Goal: Task Accomplishment & Management: Complete application form

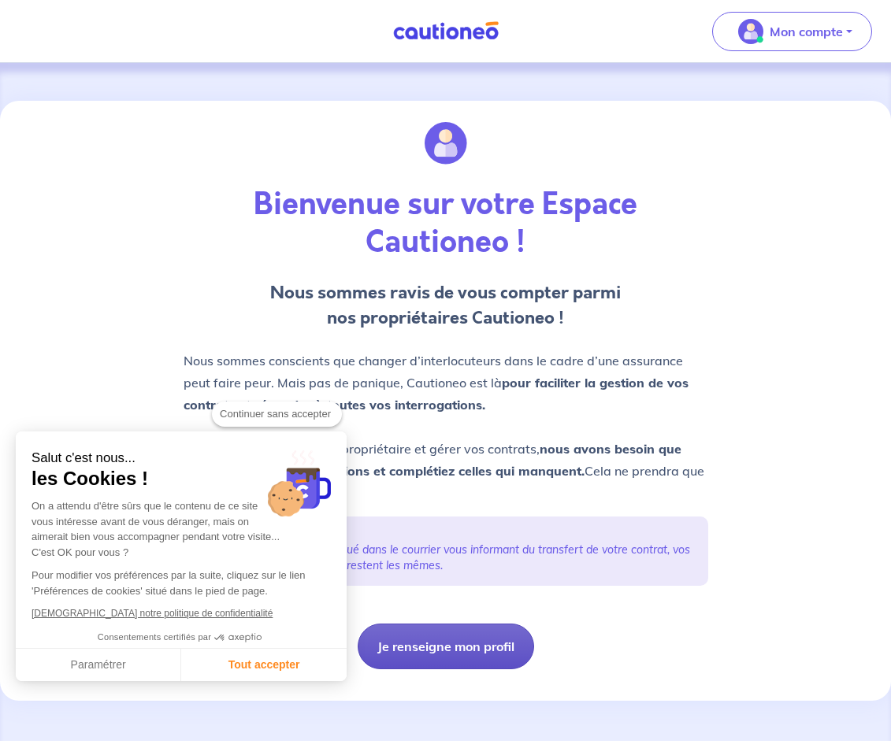
click at [388, 643] on button "Je renseigne mon profil" at bounding box center [446, 647] width 176 height 46
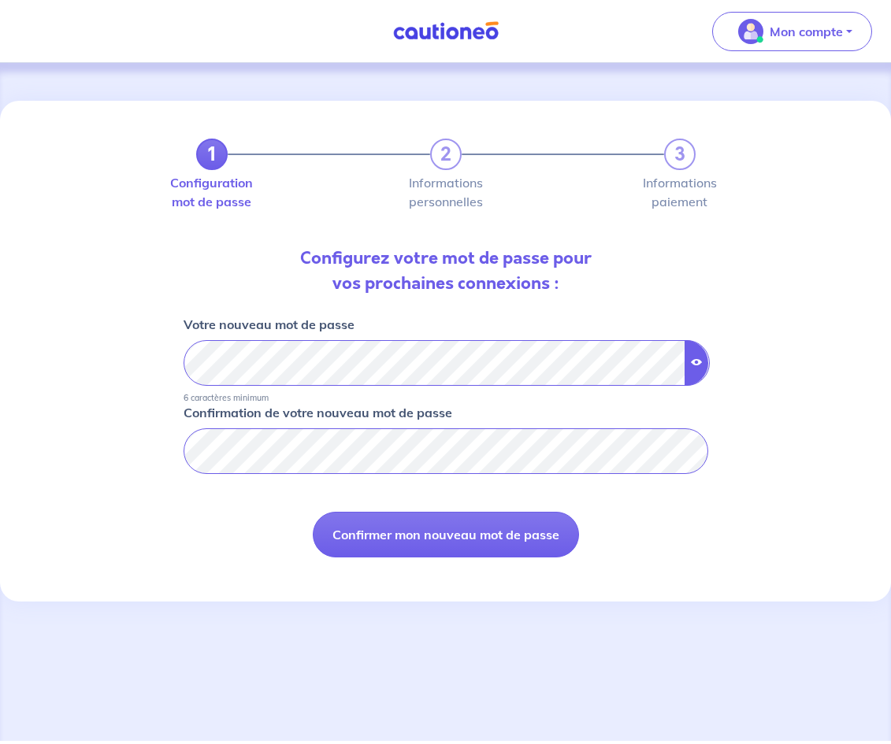
click at [698, 355] on button "button" at bounding box center [696, 363] width 24 height 46
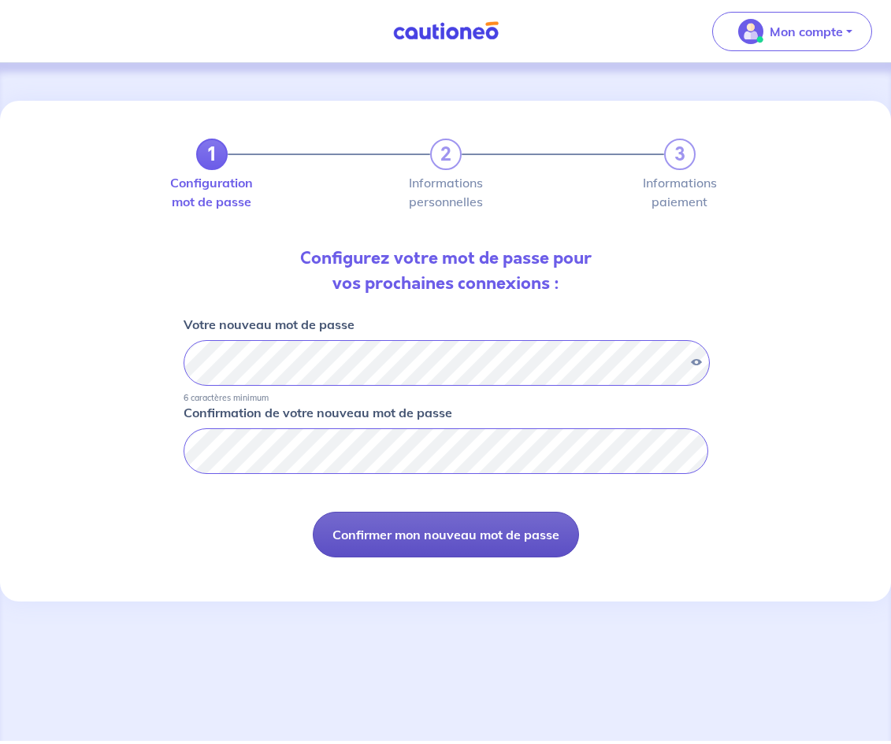
click at [521, 531] on button "Confirmer mon nouveau mot de passe" at bounding box center [446, 535] width 266 height 46
select select "FR"
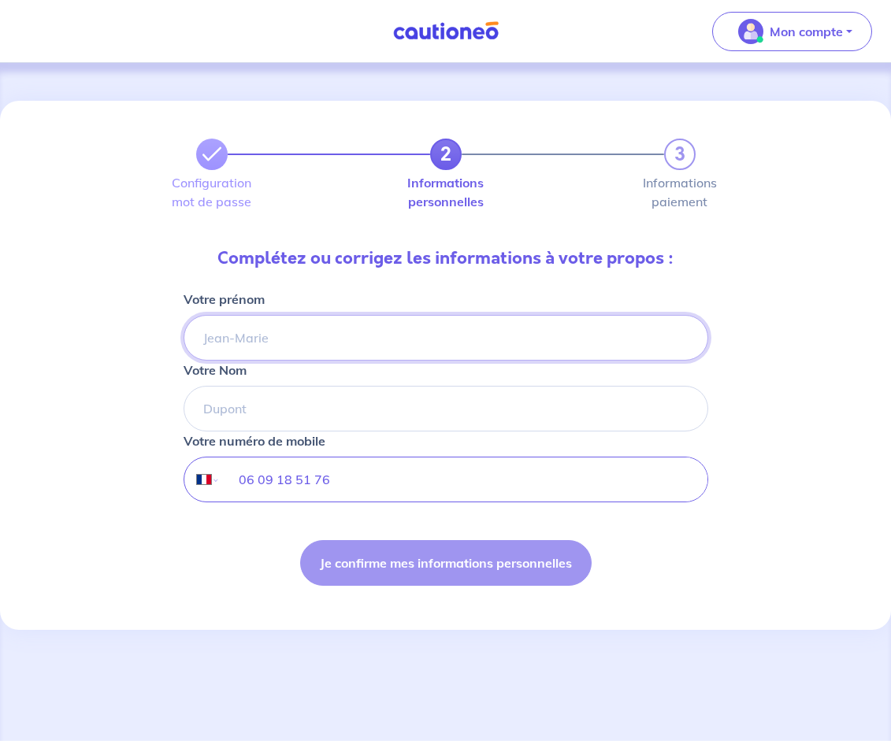
click at [382, 328] on input "Votre prénom" at bounding box center [446, 338] width 525 height 46
type input "[PERSON_NAME]"
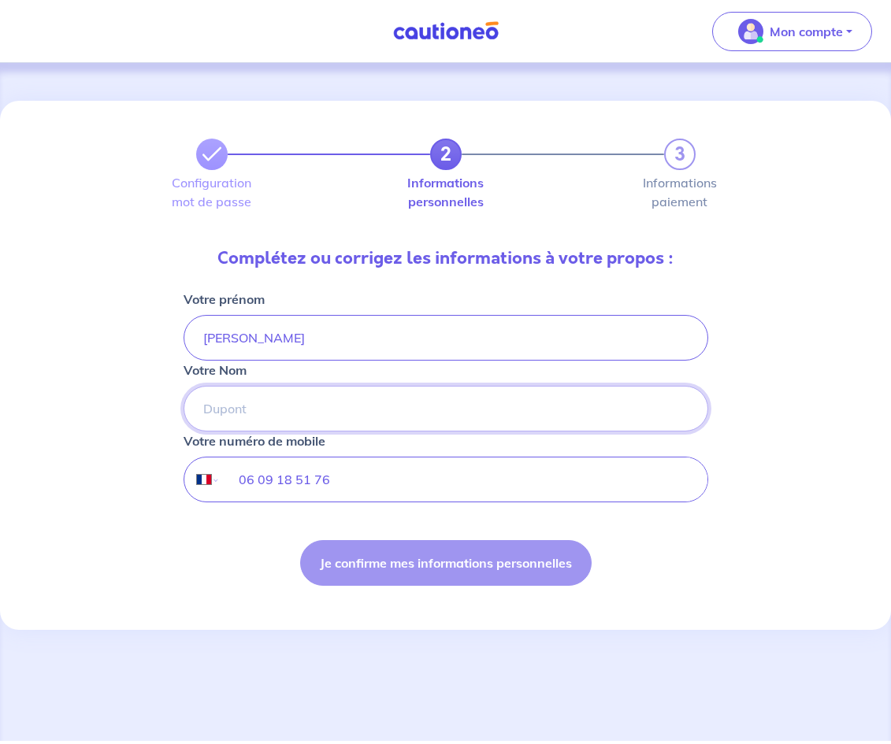
paste input "[PERSON_NAME]"
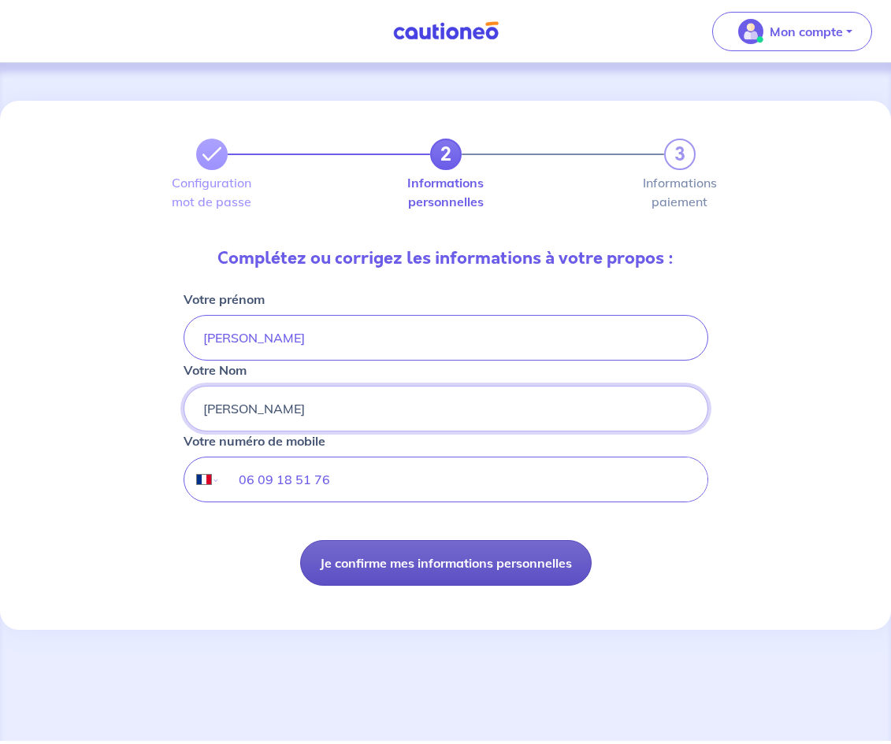
type input "[PERSON_NAME]"
click at [383, 562] on button "Je confirme mes informations personnelles" at bounding box center [445, 563] width 291 height 46
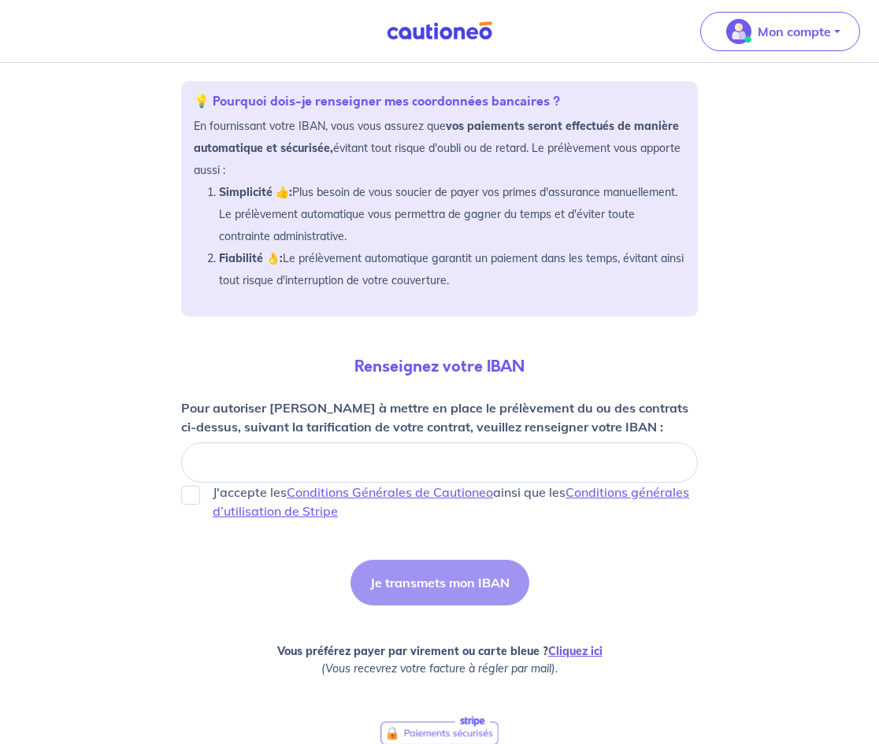
scroll to position [213, 0]
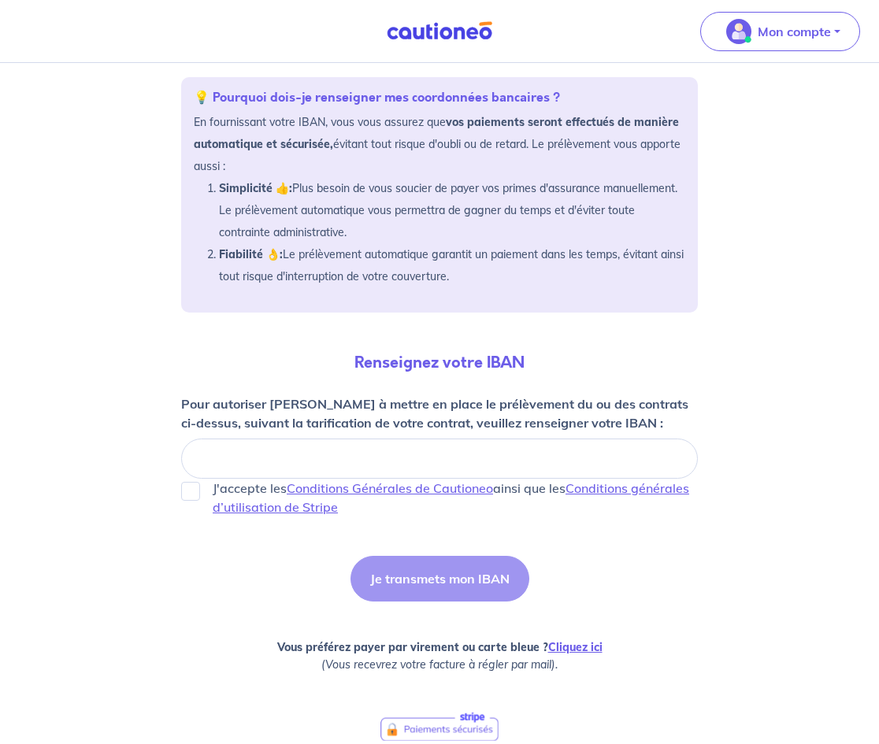
drag, startPoint x: 877, startPoint y: 310, endPoint x: 866, endPoint y: 414, distance: 105.3
click at [866, 414] on div "3 Configuration mot de passe Informations personnelles Informations paiement Mi…" at bounding box center [439, 358] width 879 height 940
click at [577, 641] on link "Cliquez ici" at bounding box center [575, 647] width 54 height 14
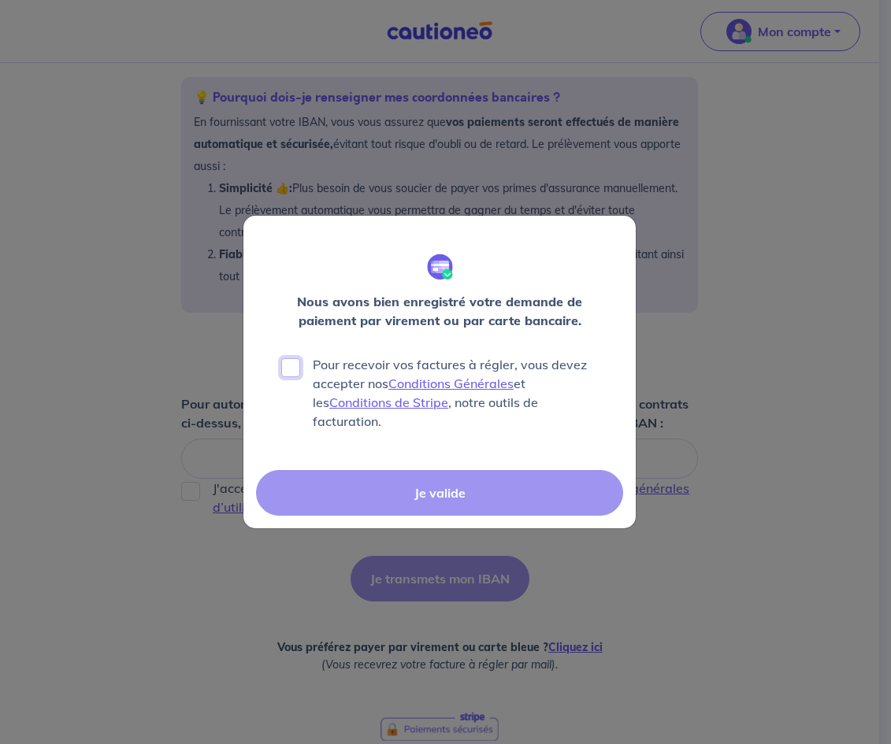
click at [290, 377] on input "Pour recevoir vos factures à régler, vous devez accepter nos Conditions Général…" at bounding box center [290, 367] width 19 height 19
checkbox input "true"
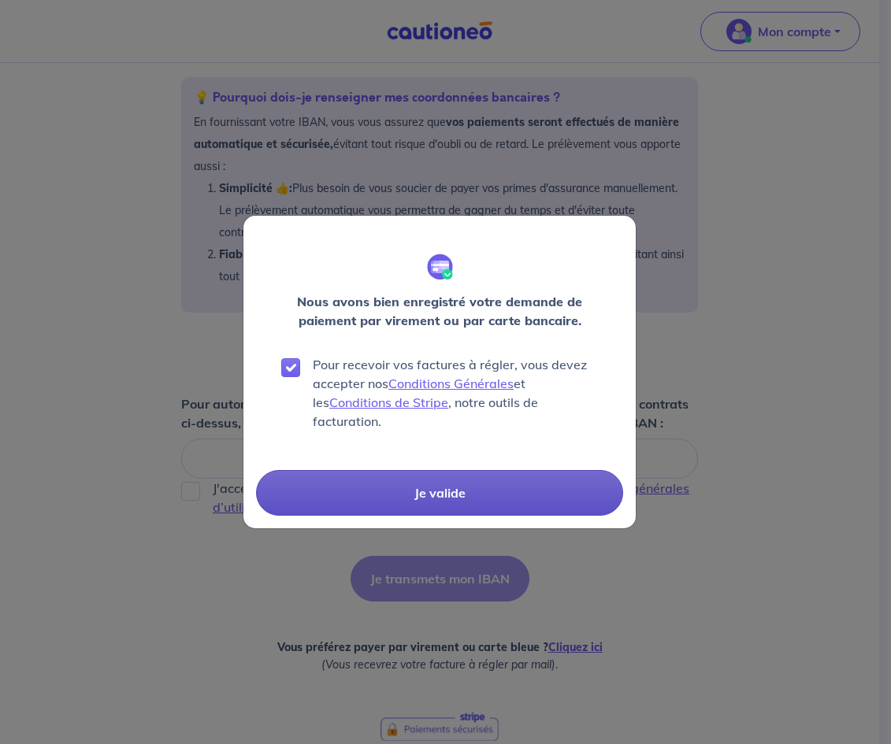
click at [455, 480] on button "Je valide" at bounding box center [439, 493] width 367 height 46
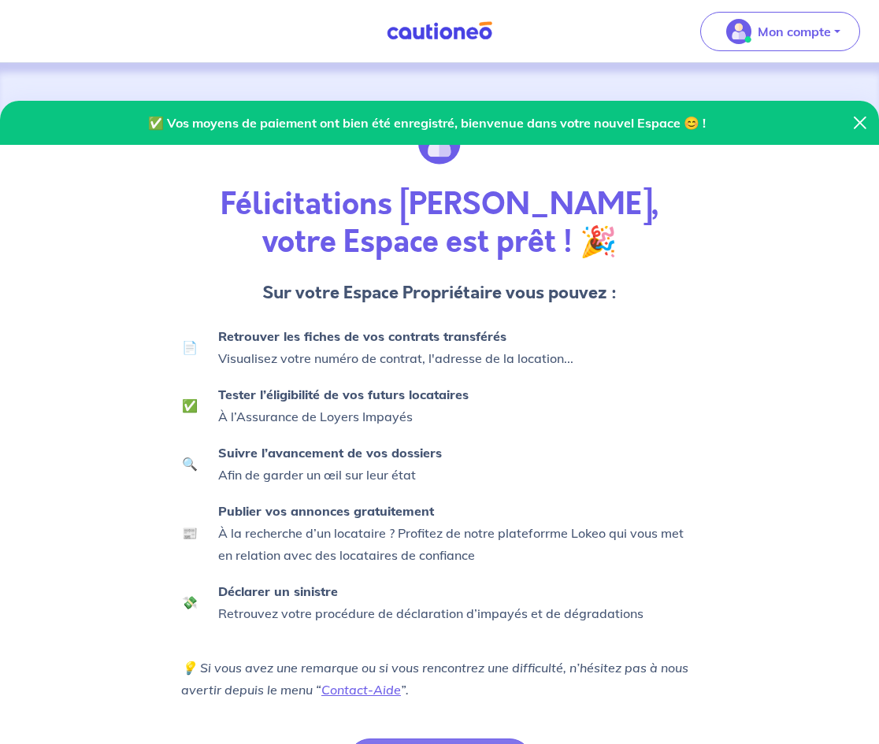
scroll to position [109, 0]
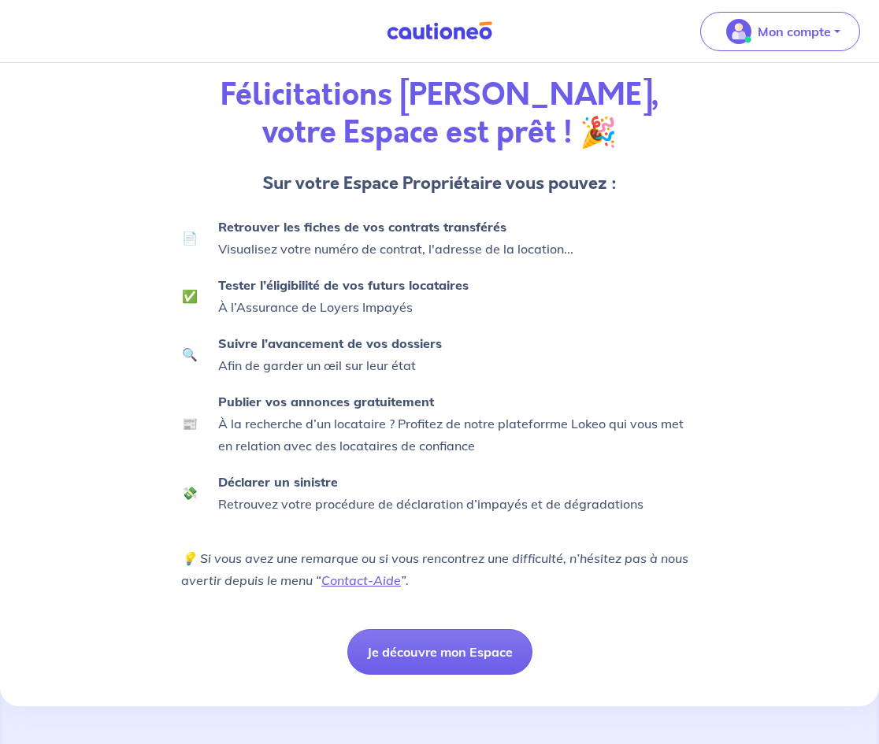
click at [419, 614] on div "✅ Vos moyens de paiement ont bien été enregistré, bienvenue dans votre nouvel E…" at bounding box center [440, 342] width 536 height 703
click at [419, 641] on button "Je découvre mon Espace" at bounding box center [439, 652] width 185 height 46
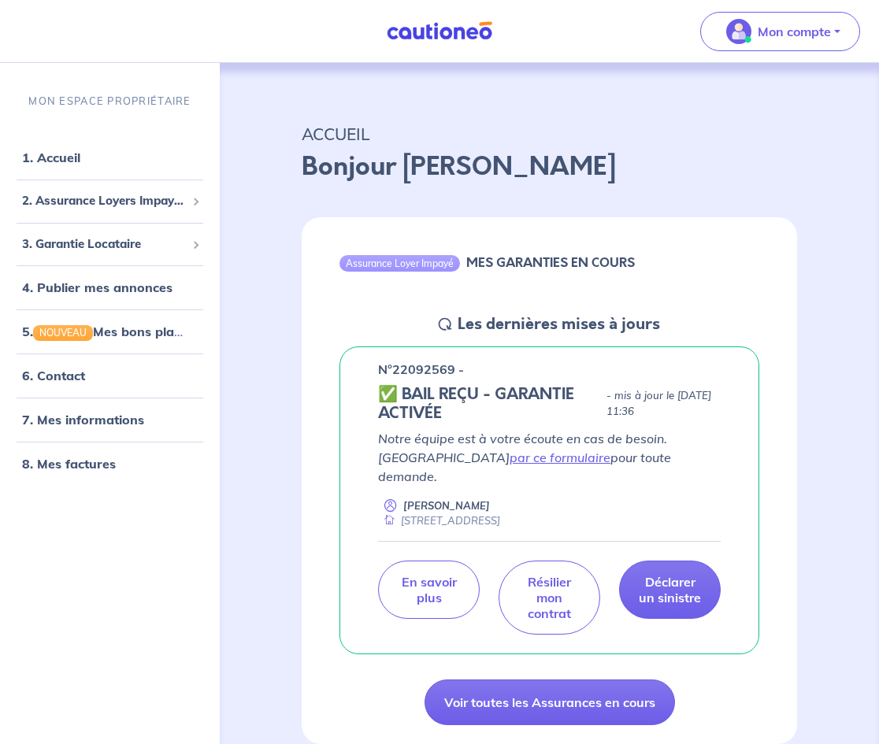
click at [458, 170] on p "Bonjour [PERSON_NAME]" at bounding box center [549, 167] width 495 height 38
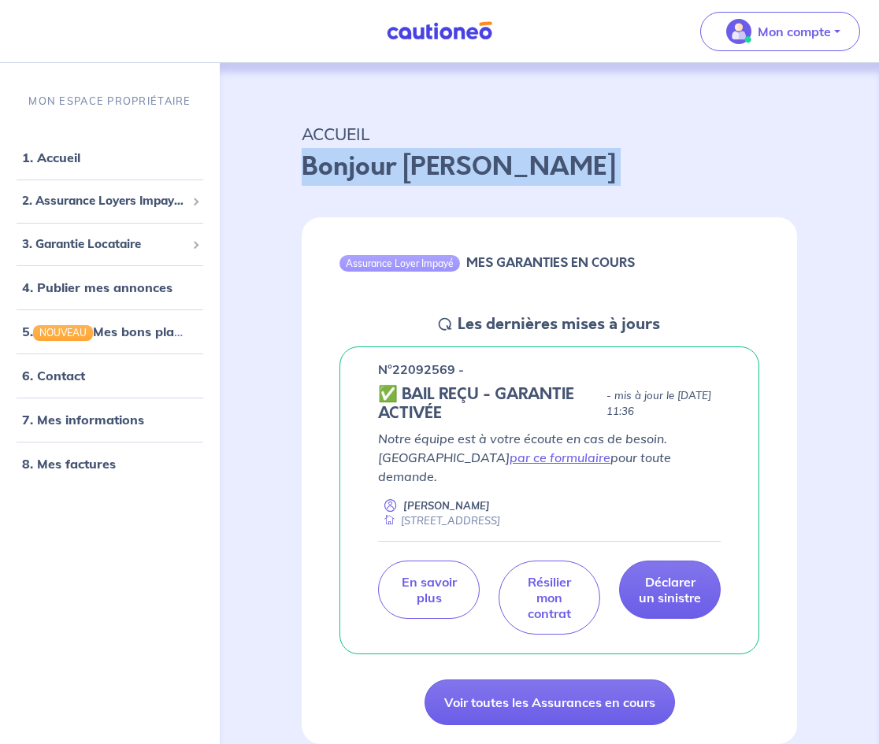
click at [458, 170] on p "Bonjour [PERSON_NAME]" at bounding box center [549, 167] width 495 height 38
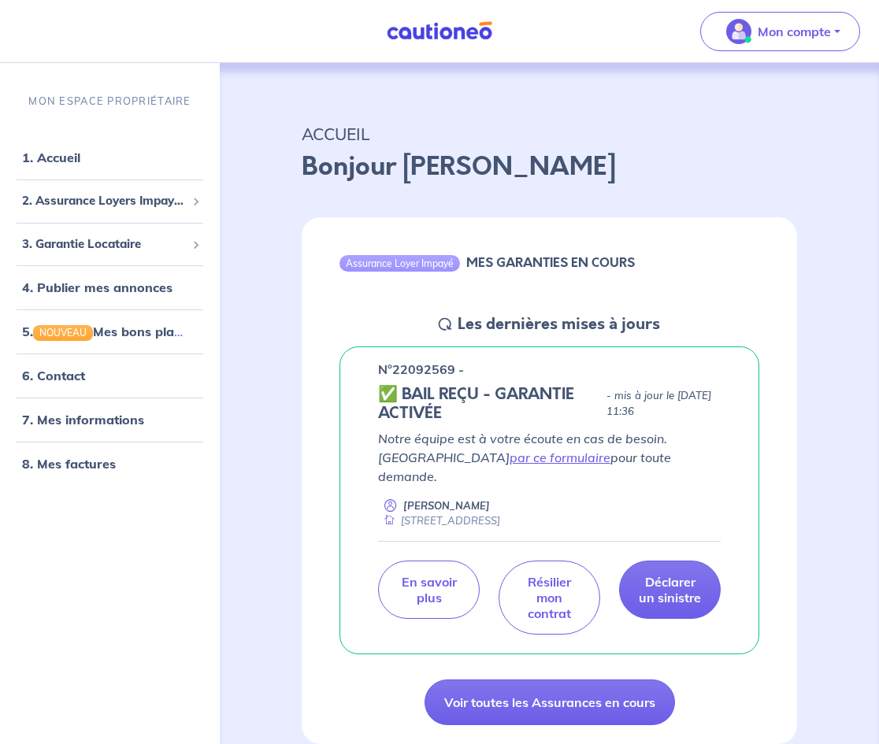
click at [745, 57] on div "Mon compte" at bounding box center [786, 31] width 185 height 65
click at [753, 39] on span "Mon compte" at bounding box center [775, 31] width 111 height 25
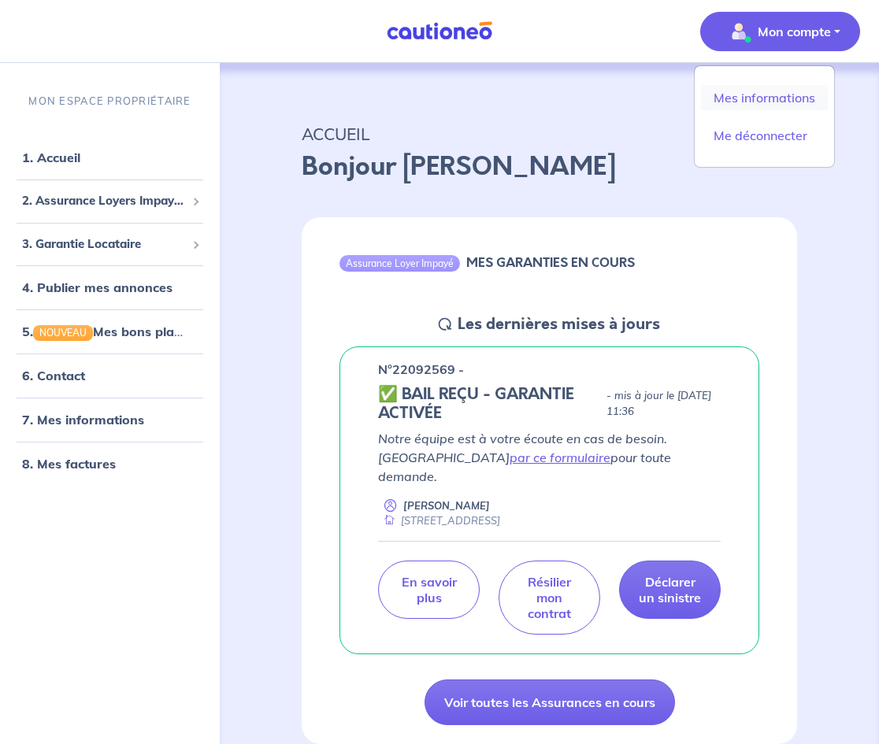
click at [764, 96] on link "Mes informations" at bounding box center [764, 97] width 127 height 25
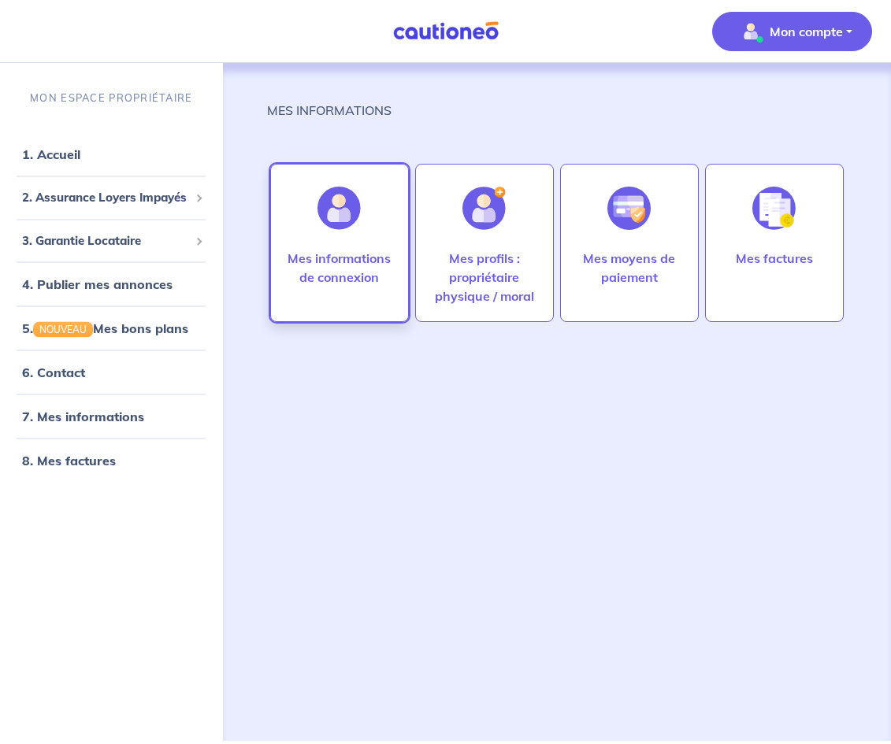
click at [339, 263] on p "Mes informations de connexion" at bounding box center [340, 268] width 106 height 38
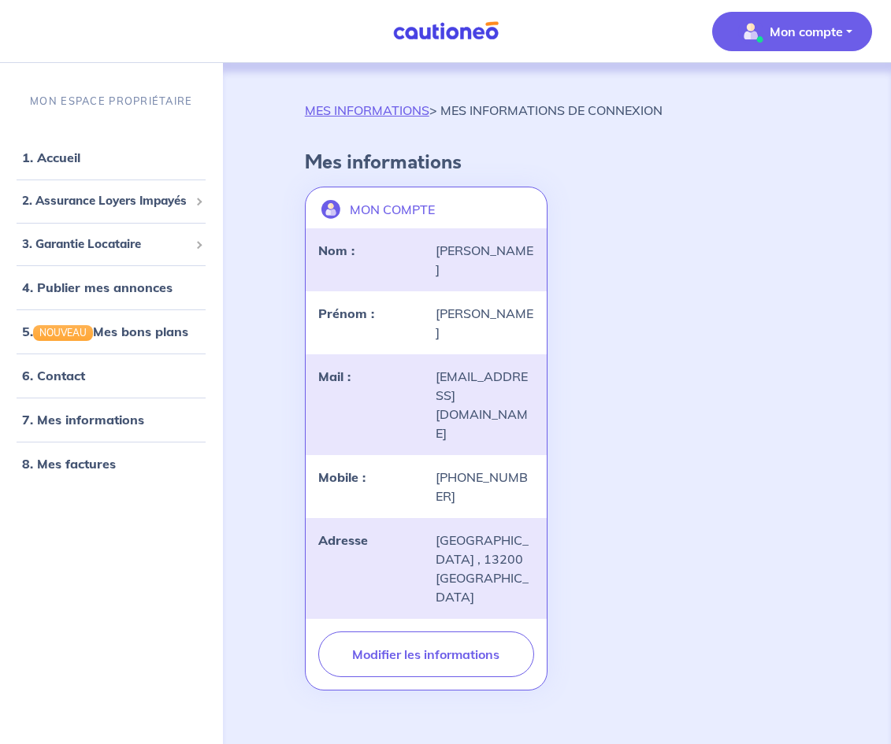
click at [658, 370] on div "MON COMPTE landlord-id BAh7CEkiCGdpZAY6BkVUSSJWZ2lkOi8vY2F1dGlvbmVvLWNvcmUvVXNl…" at bounding box center [556, 438] width 523 height 517
drag, startPoint x: 530, startPoint y: 378, endPoint x: 425, endPoint y: 348, distance: 109.7
click at [425, 367] on div "Mail : [EMAIL_ADDRESS][DOMAIN_NAME]" at bounding box center [426, 405] width 235 height 76
copy div "[EMAIL_ADDRESS][DOMAIN_NAME]"
